Goal: Task Accomplishment & Management: Manage account settings

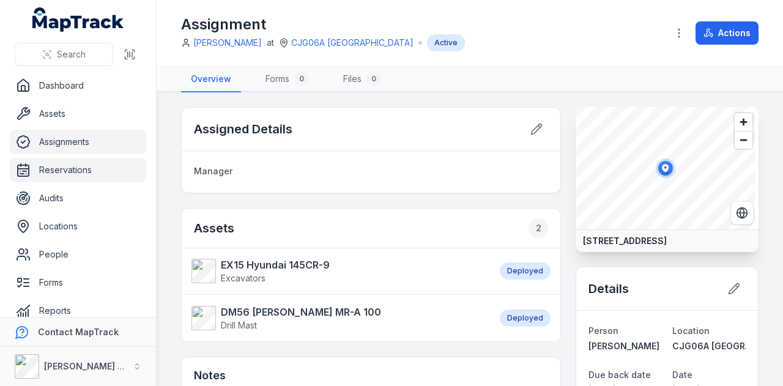
click at [72, 174] on link "Reservations" at bounding box center [78, 170] width 136 height 24
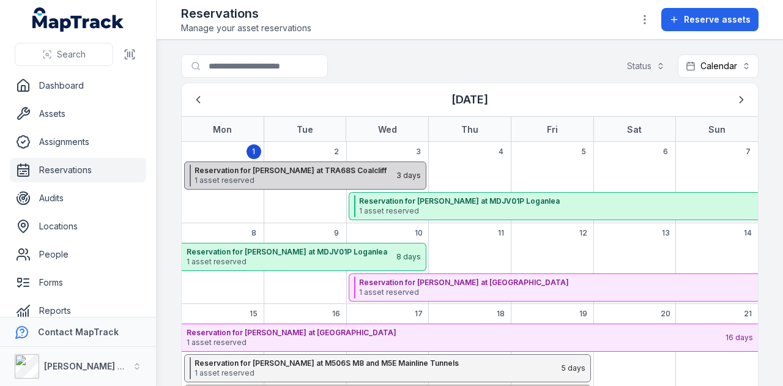
click at [297, 185] on div "Reservation for [PERSON_NAME] at TRA68S Coalcliff 1 asset reserved 3 days" at bounding box center [305, 175] width 242 height 28
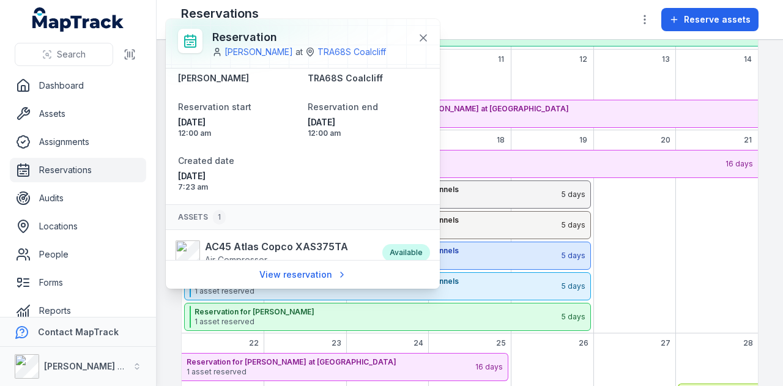
scroll to position [40, 0]
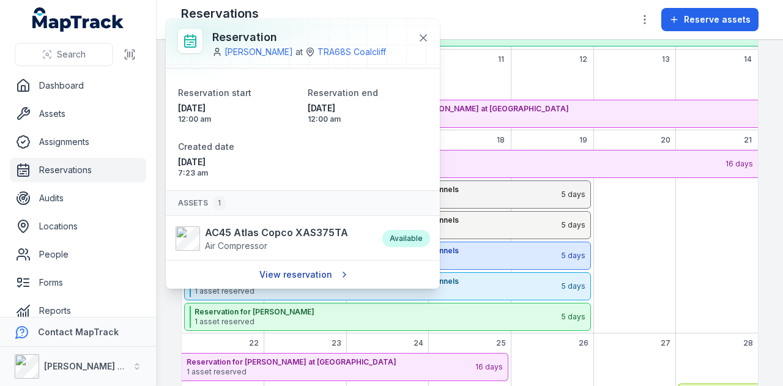
click at [303, 278] on link "View reservation" at bounding box center [302, 274] width 103 height 23
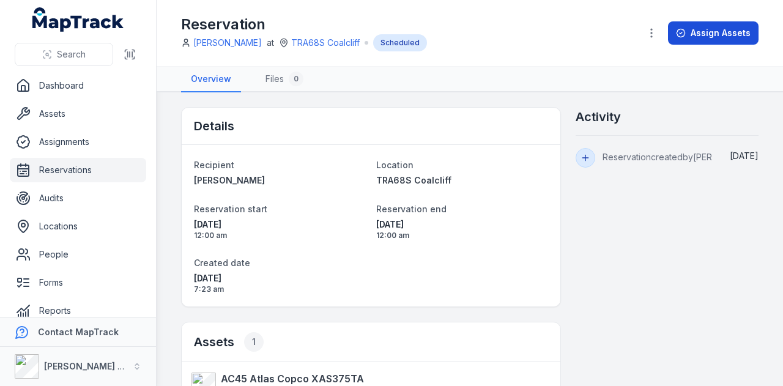
click at [716, 35] on button "Assign Assets" at bounding box center [713, 32] width 91 height 23
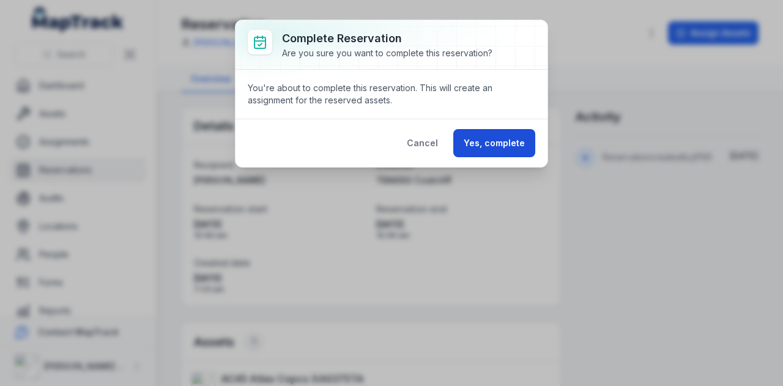
click at [499, 149] on button "Yes, complete" at bounding box center [494, 143] width 82 height 28
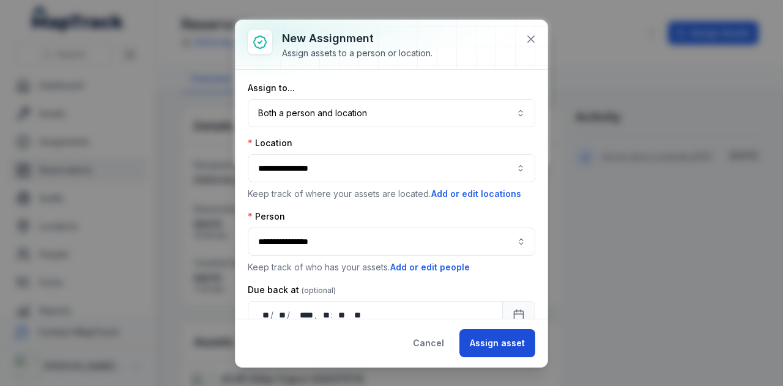
click at [505, 348] on button "Assign asset" at bounding box center [497, 343] width 76 height 28
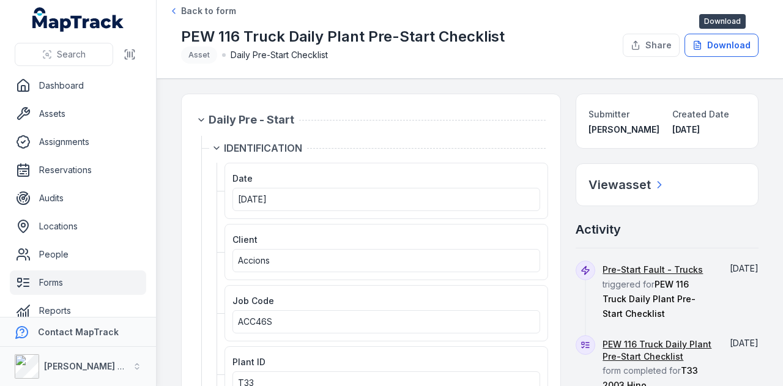
click at [734, 47] on button "Download" at bounding box center [721, 45] width 74 height 23
